Goal: Task Accomplishment & Management: Complete application form

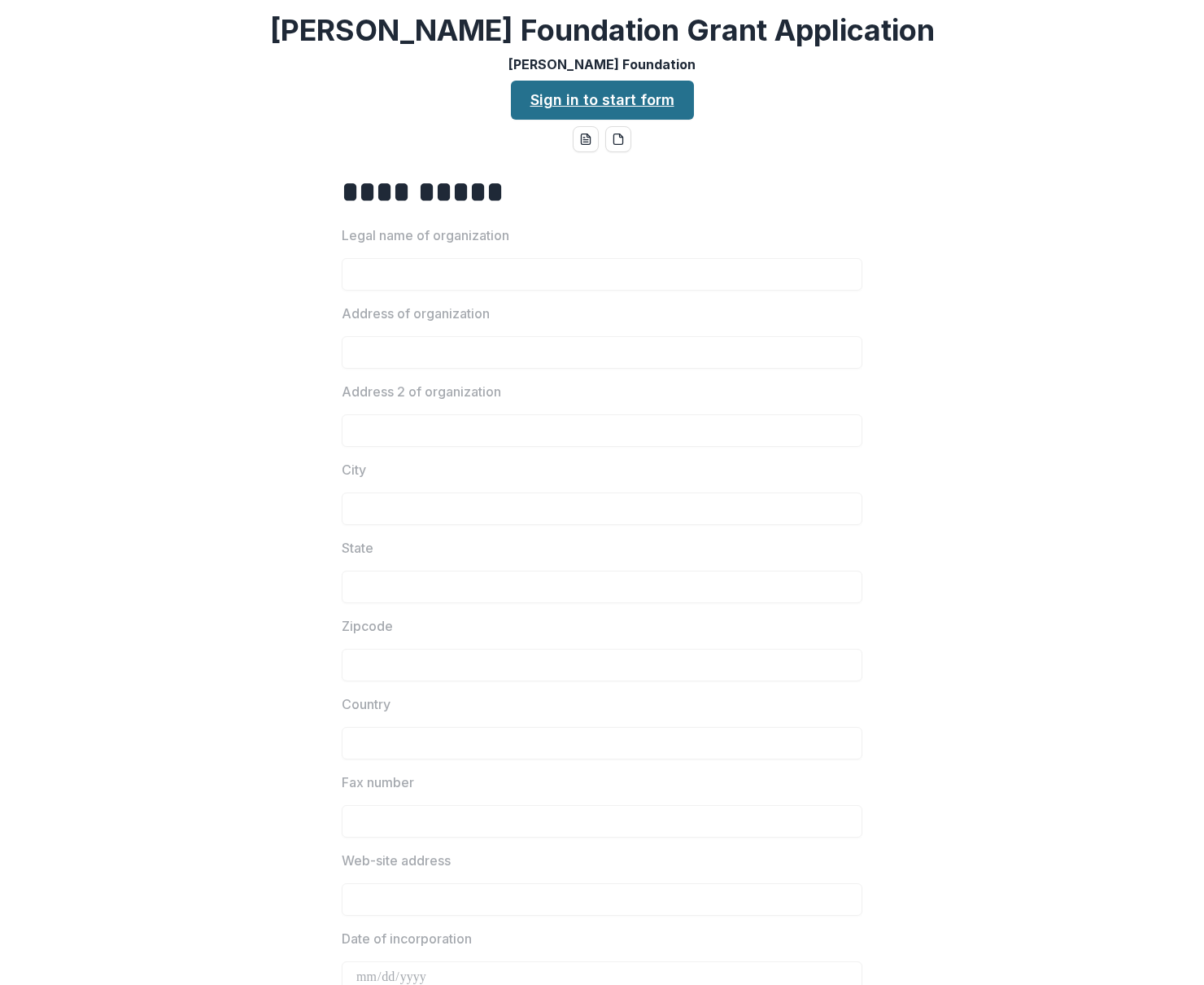
click at [598, 111] on link "Sign in to start form" at bounding box center [602, 99] width 183 height 39
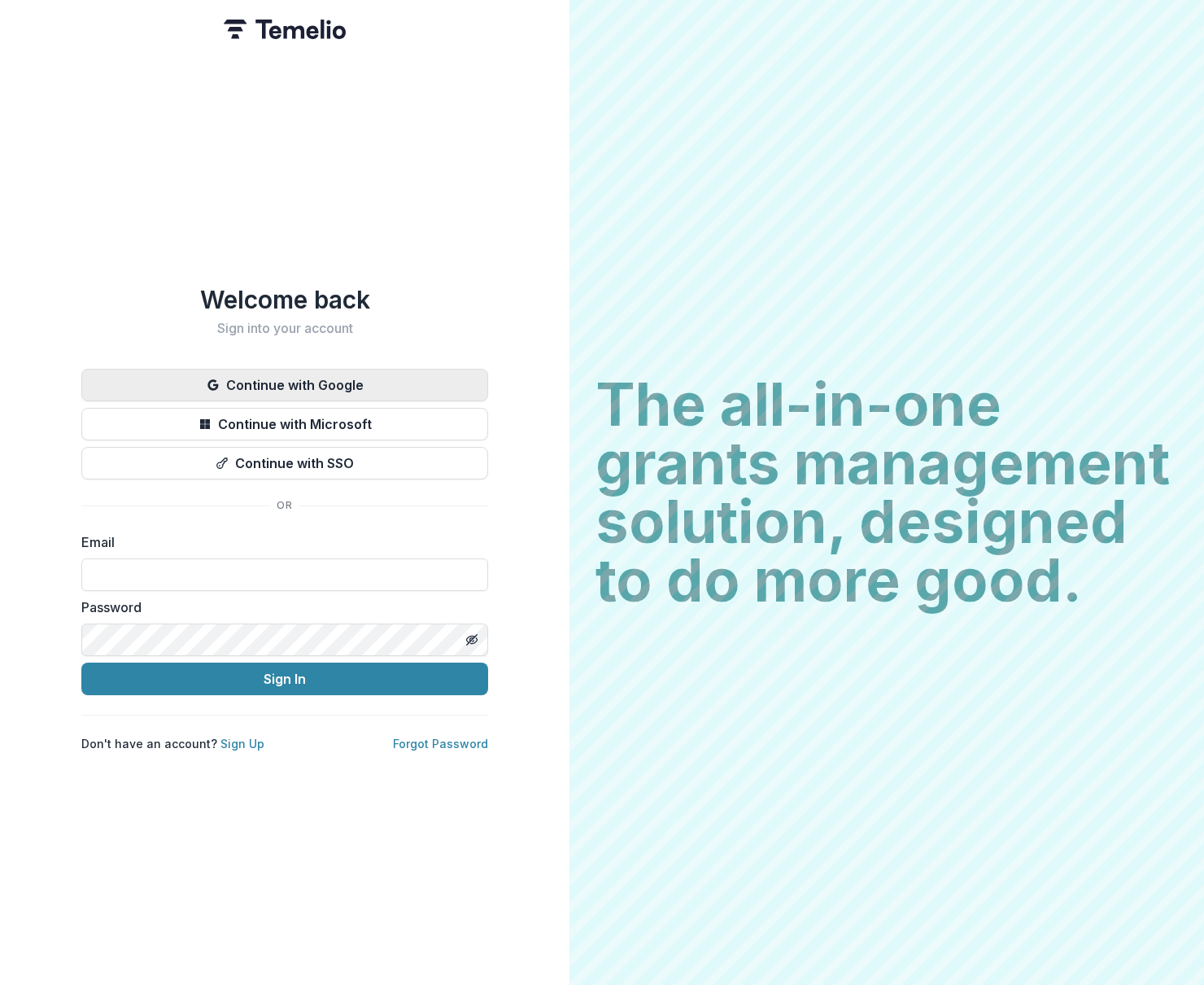
click at [341, 389] on button "Continue with Google" at bounding box center [285, 384] width 407 height 32
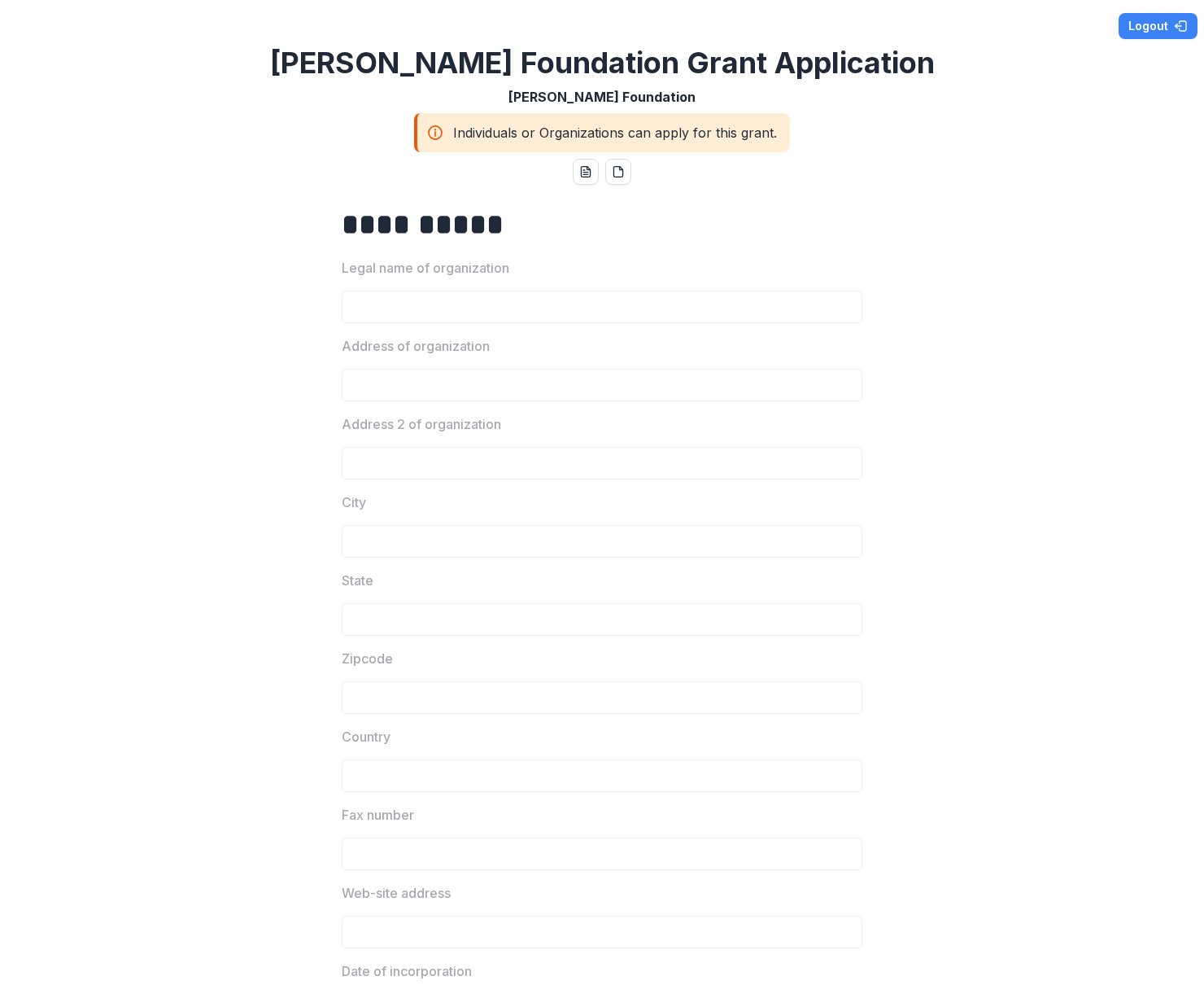
click at [648, 135] on div "Individuals or Organizations can apply for this grant." at bounding box center [602, 132] width 376 height 39
click at [612, 174] on icon "pdf-download" at bounding box center [618, 172] width 13 height 13
click at [448, 219] on h1 "**********" at bounding box center [602, 224] width 520 height 41
click at [435, 136] on line at bounding box center [435, 133] width 0 height 4
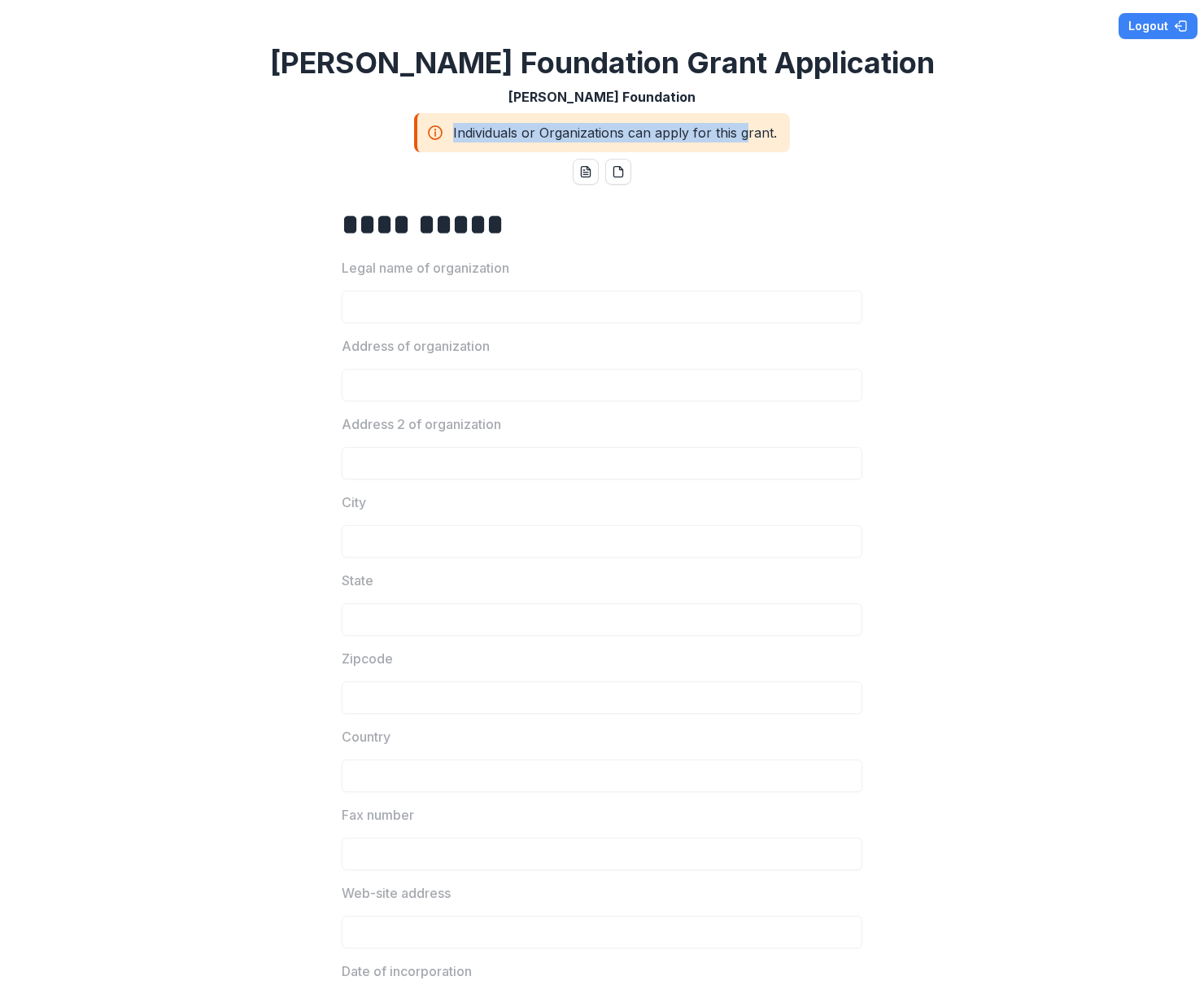
drag, startPoint x: 452, startPoint y: 136, endPoint x: 746, endPoint y: 136, distance: 294.0
click at [746, 136] on div "Individuals or Organizations can apply for this grant." at bounding box center [602, 132] width 376 height 39
click at [756, 135] on div "Individuals or Organizations can apply for this grant." at bounding box center [602, 132] width 376 height 39
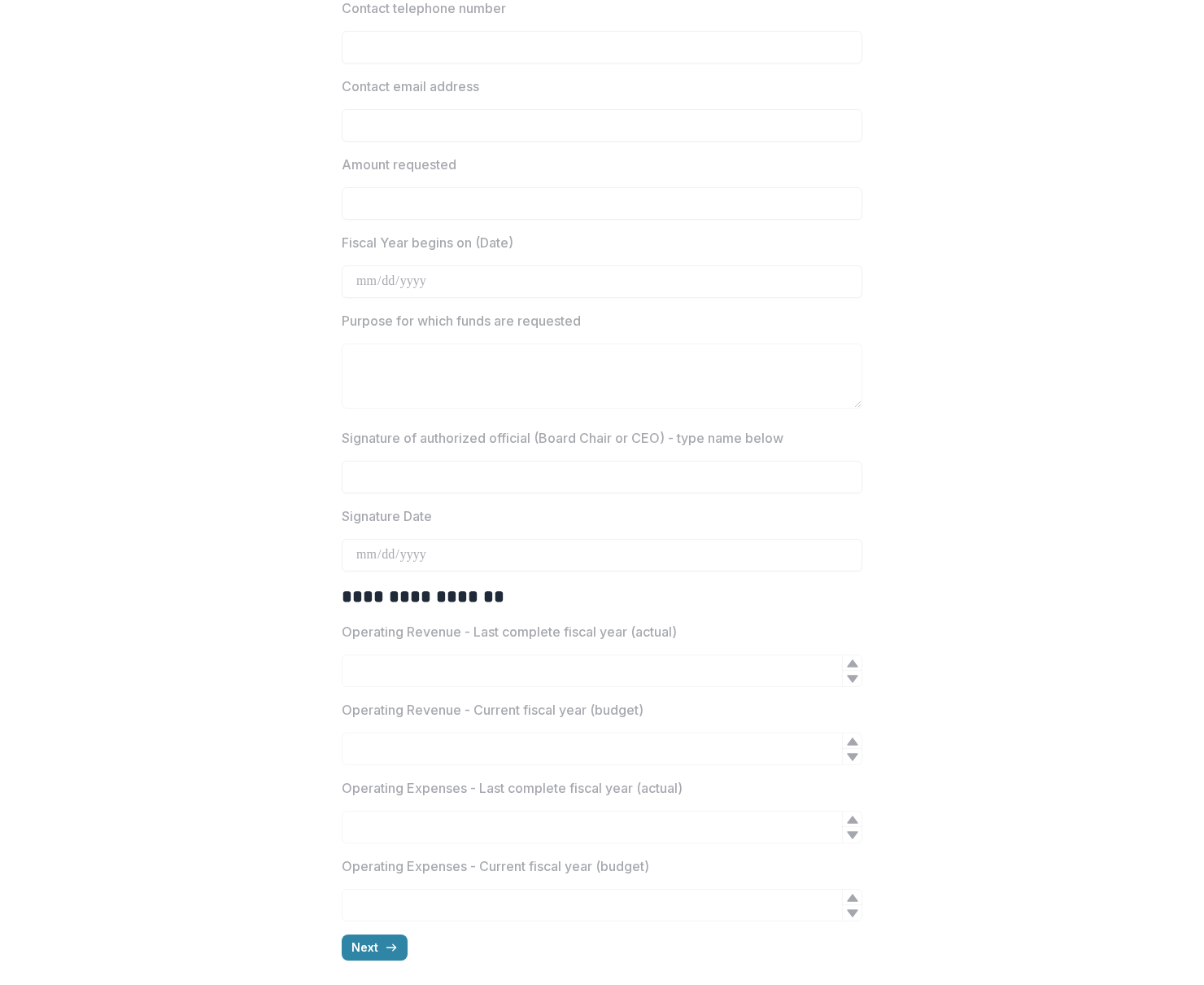
scroll to position [1742, 0]
click at [395, 950] on button "Next" at bounding box center [375, 949] width 66 height 26
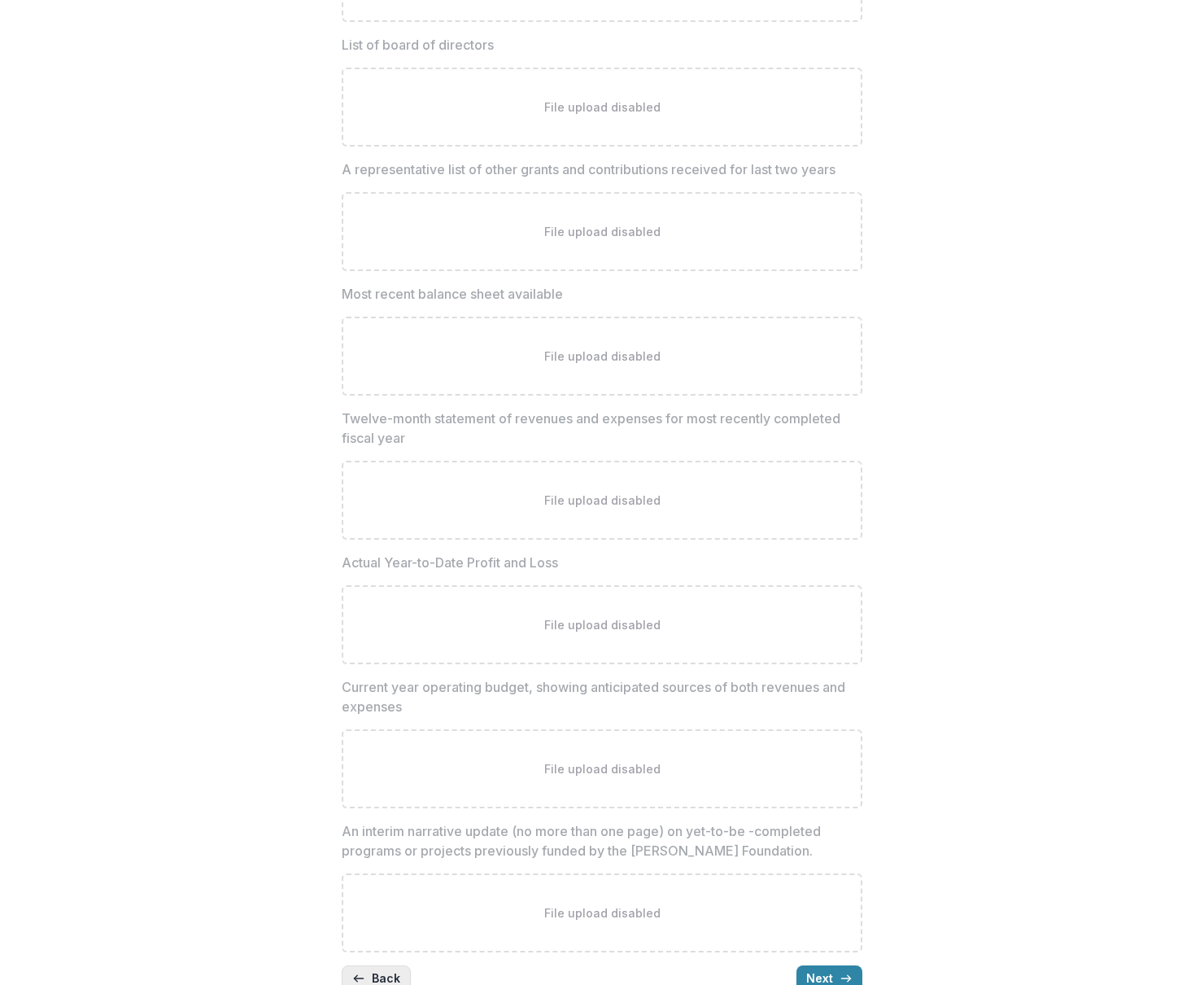
click at [391, 965] on button "Back" at bounding box center [377, 978] width 70 height 26
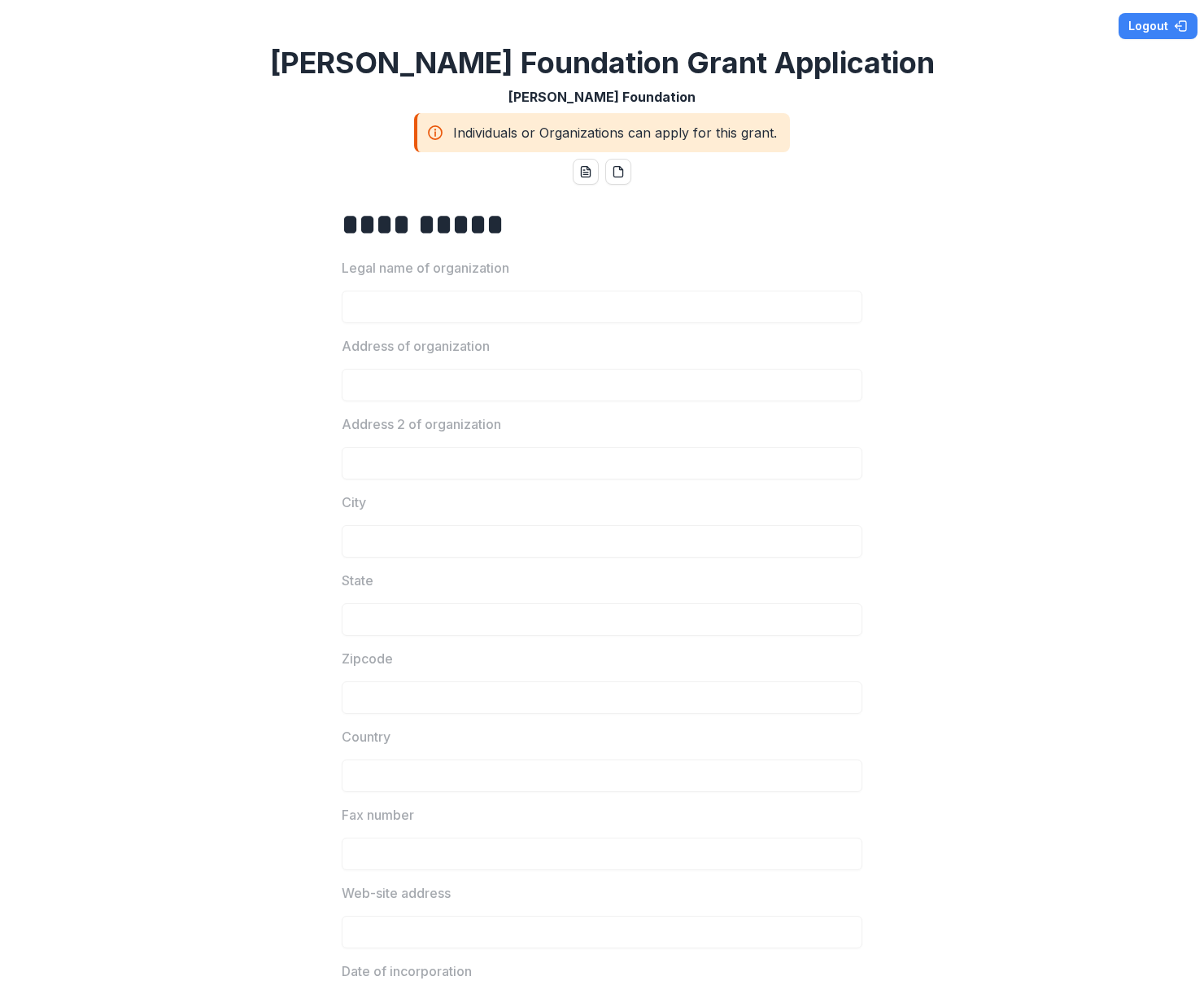
scroll to position [0, 0]
click at [151, 156] on div "**********" at bounding box center [602, 492] width 1204 height 985
click at [541, 285] on div at bounding box center [602, 287] width 520 height 7
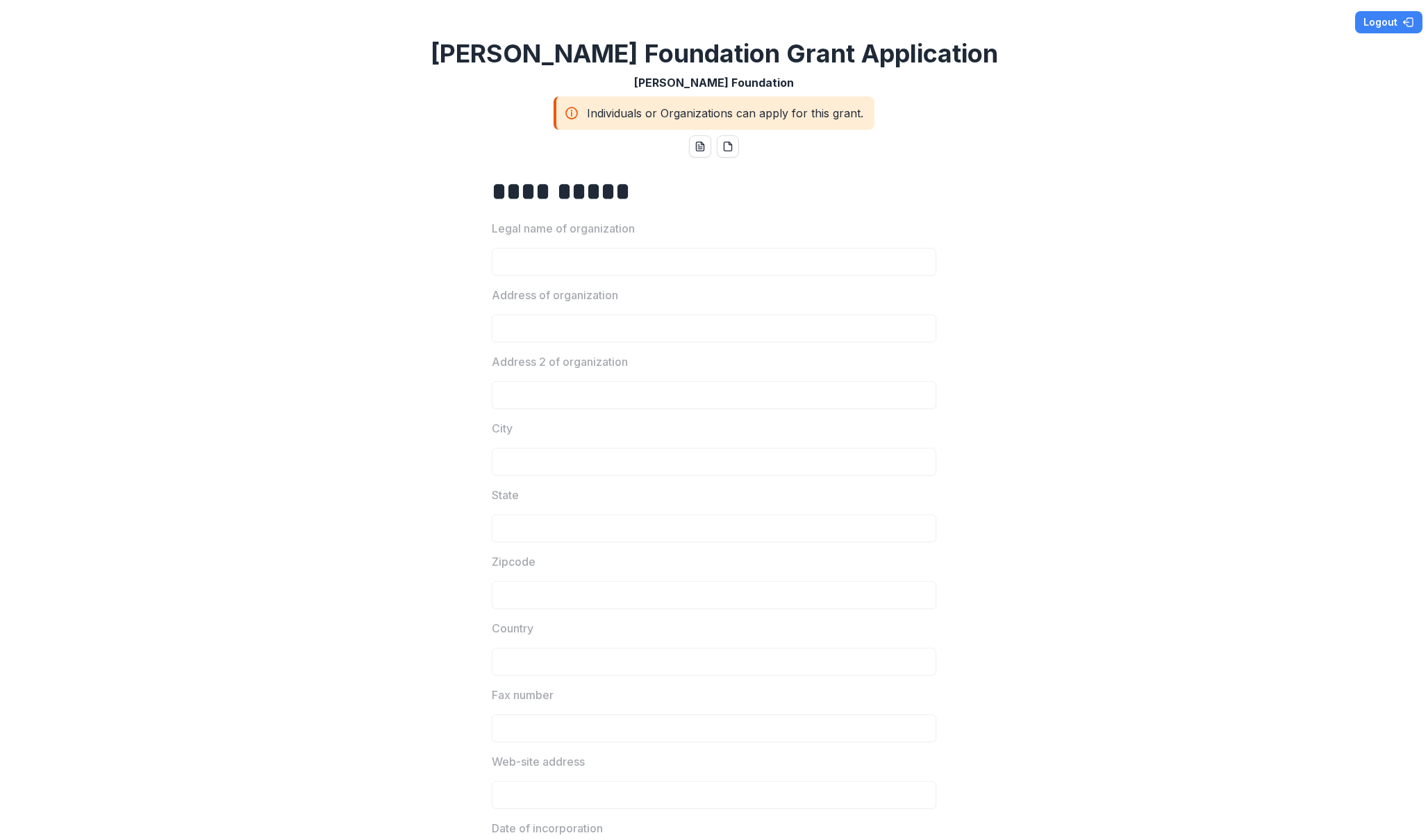
click at [639, 113] on div "Individuals or Organizations can apply for this grant." at bounding box center [714, 113] width 321 height 33
